Goal: Complete application form

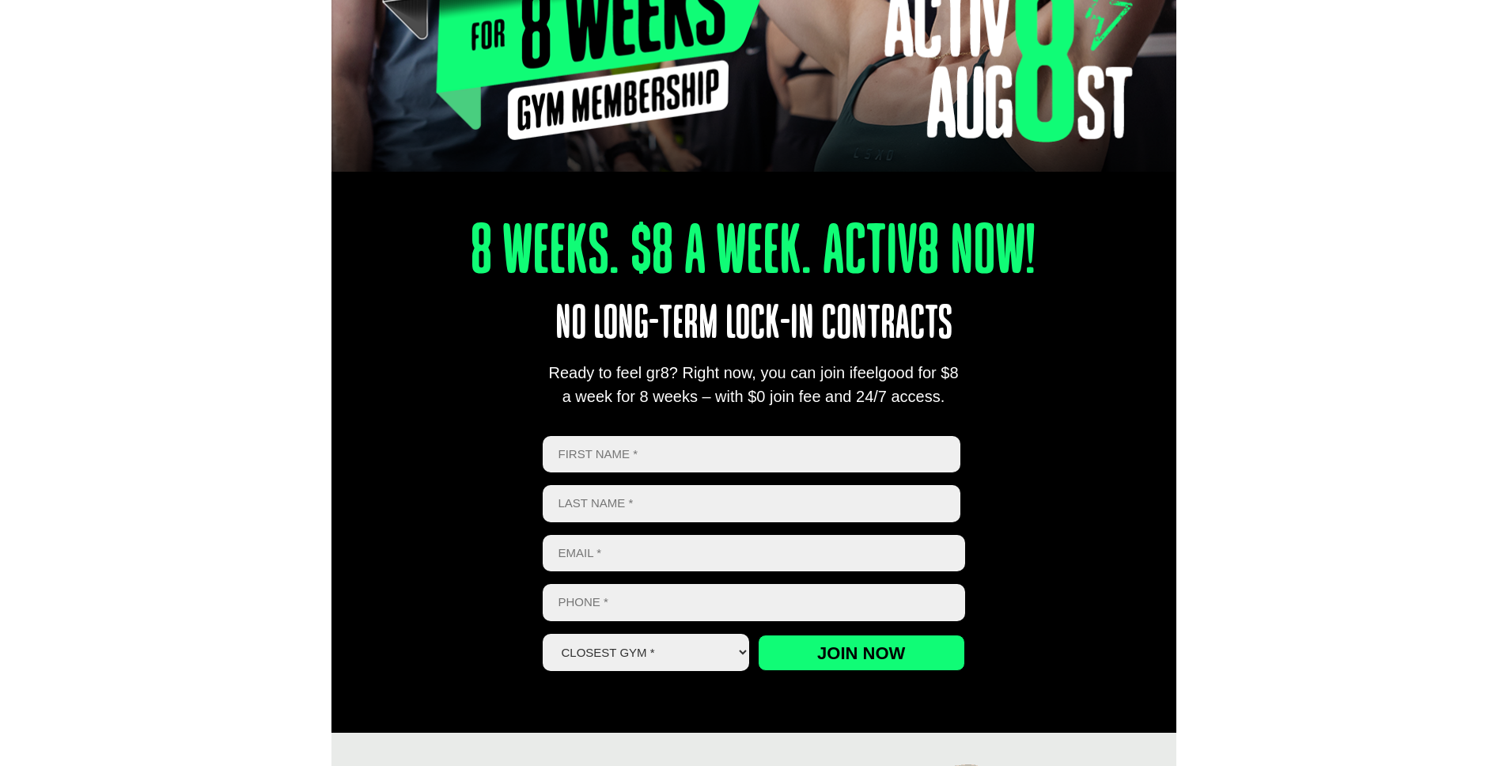
scroll to position [408, 0]
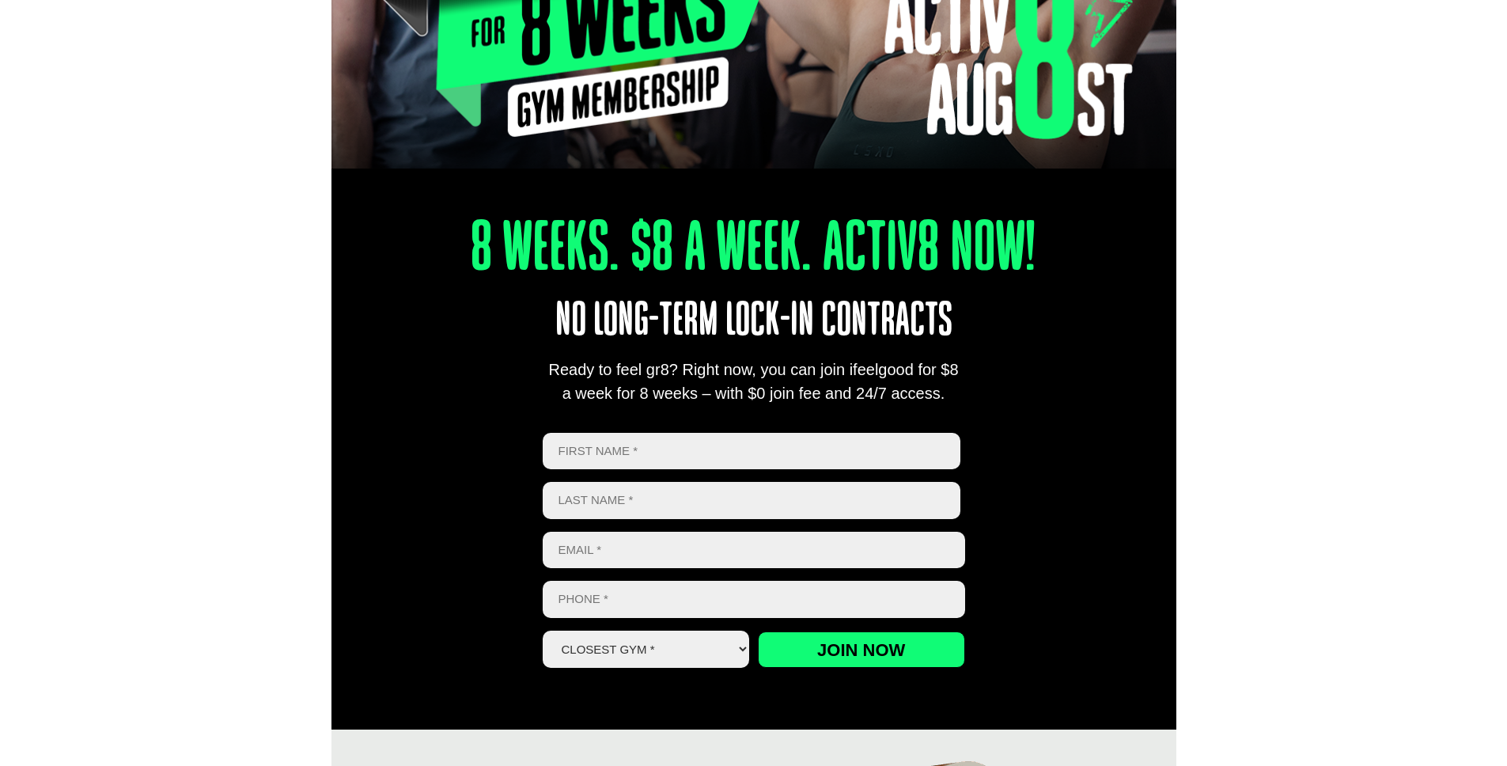
click at [746, 442] on input "First" at bounding box center [752, 451] width 418 height 37
type input "Cliff"
type input "[PERSON_NAME]"
type input "[EMAIL_ADDRESS][PERSON_NAME][DOMAIN_NAME]"
type input "0415212191"
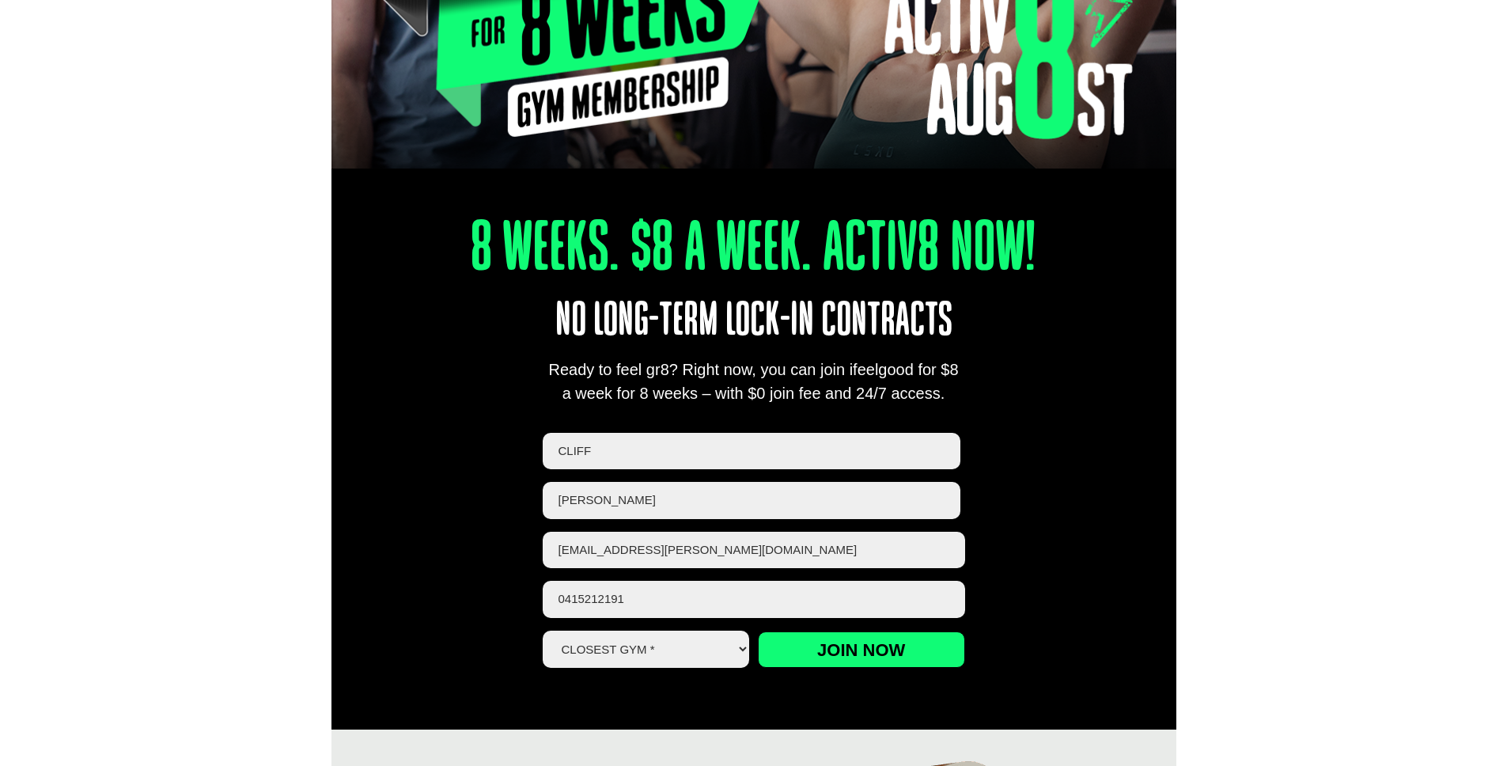
click at [711, 660] on select "Closest Gym * [GEOGRAPHIC_DATA] [GEOGRAPHIC_DATA] [GEOGRAPHIC_DATA] [GEOGRAPHIC…" at bounding box center [646, 648] width 207 height 37
select select "Oxley"
click at [543, 630] on select "Closest Gym * [GEOGRAPHIC_DATA] [GEOGRAPHIC_DATA] [GEOGRAPHIC_DATA] [GEOGRAPHIC…" at bounding box center [646, 648] width 207 height 37
click at [901, 646] on input "Join now" at bounding box center [861, 649] width 207 height 36
